Goal: Task Accomplishment & Management: Use online tool/utility

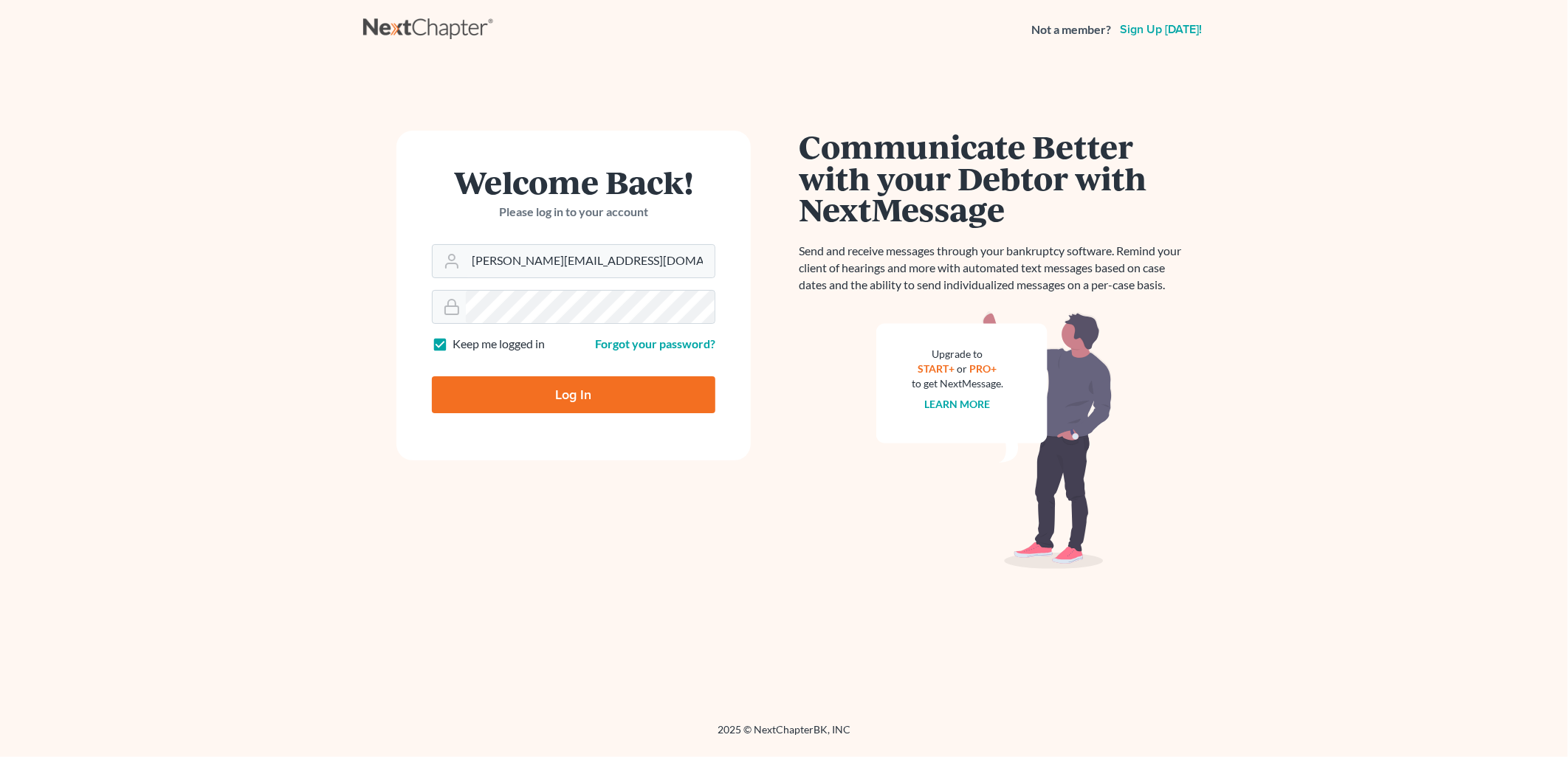
click at [617, 400] on input "Log In" at bounding box center [574, 395] width 283 height 37
type input "Thinking..."
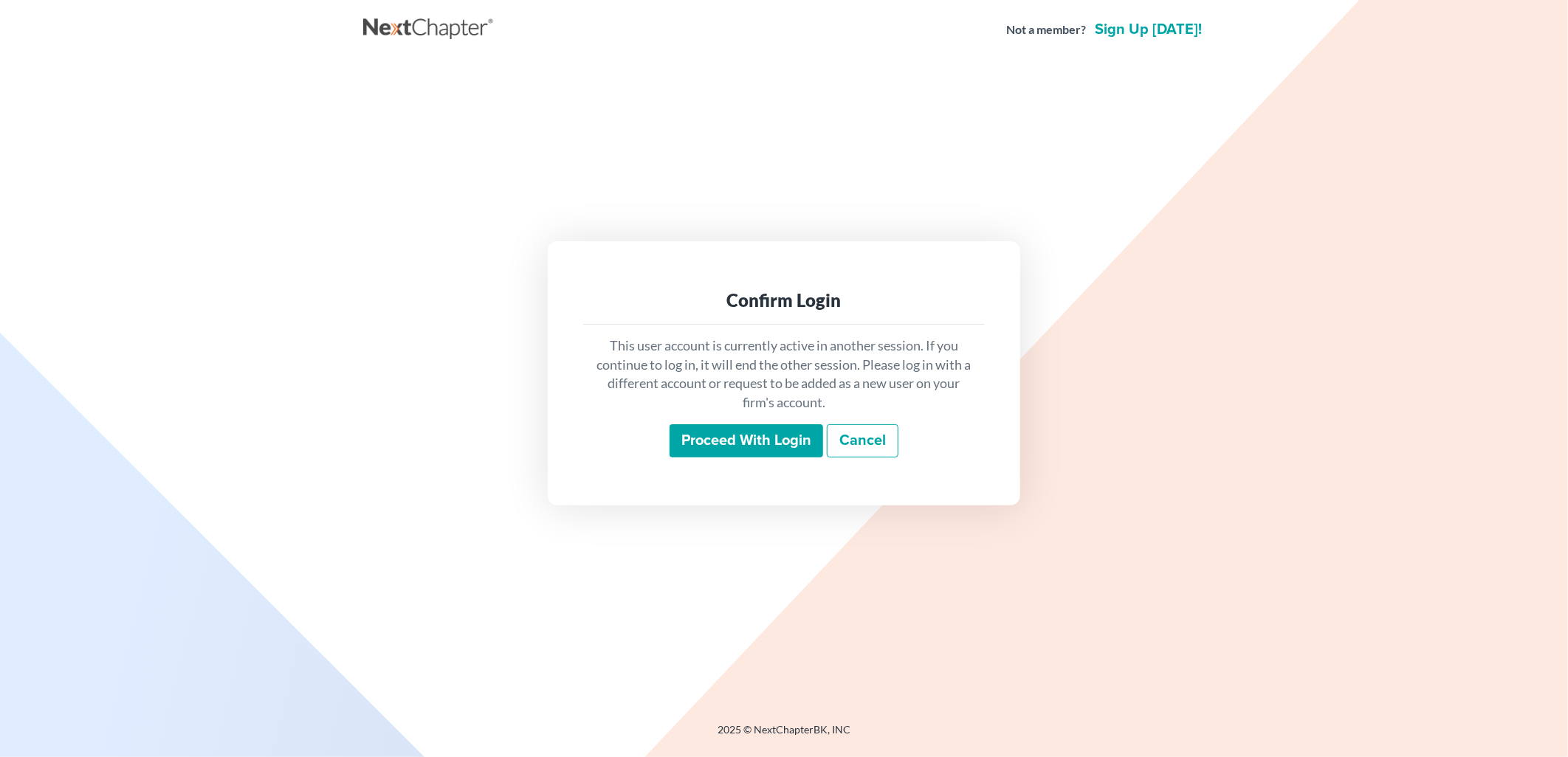
click at [764, 436] on input "Proceed with login" at bounding box center [746, 441] width 154 height 34
